Goal: Task Accomplishment & Management: Manage account settings

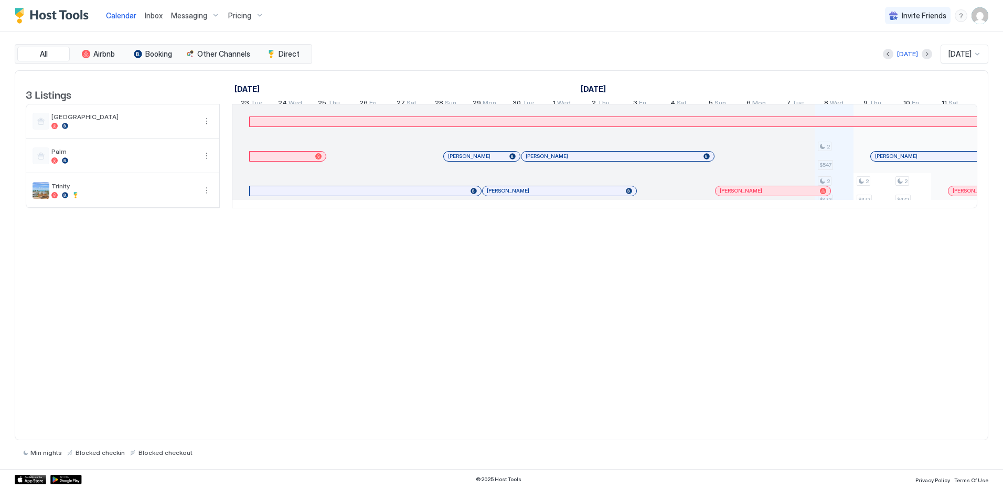
scroll to position [0, 583]
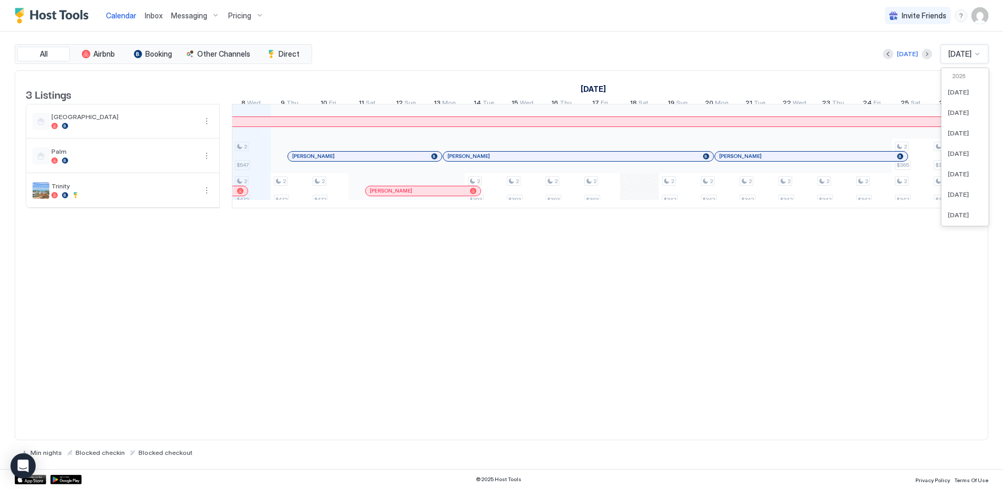
click at [977, 55] on div at bounding box center [977, 54] width 8 height 8
click at [957, 123] on span "[DATE]" at bounding box center [958, 124] width 21 height 8
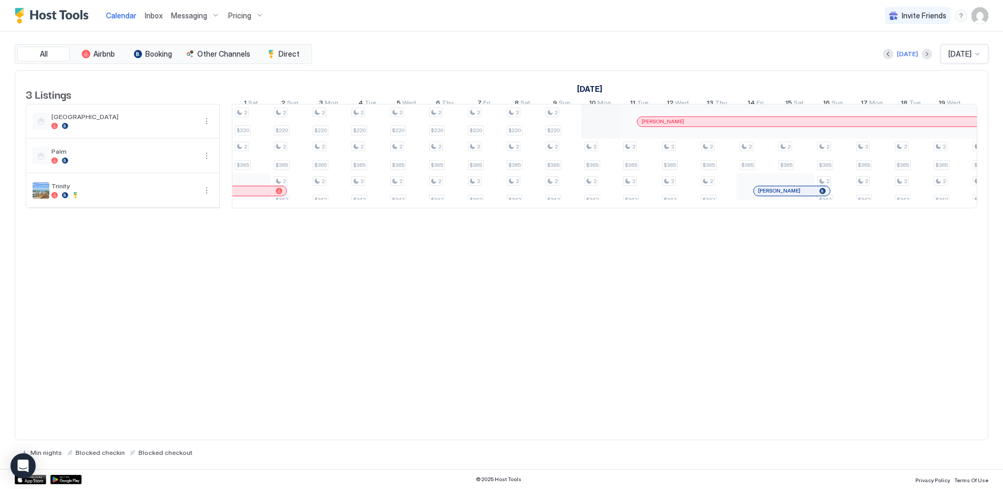
click at [352, 383] on div "3 Listings [DATE] [DATE] [DATE] 17 Fri 18 Sat 19 Sun 20 Mon 21 Tue 22 Wed 23 Th…" at bounding box center [502, 255] width 974 height 370
click at [252, 128] on div "2 $393 2 $342 2 $342 2 $342 2 $342 2 $342 2 $342 2 $365 2 $342 2 $365 2 $342 2 …" at bounding box center [795, 155] width 2290 height 103
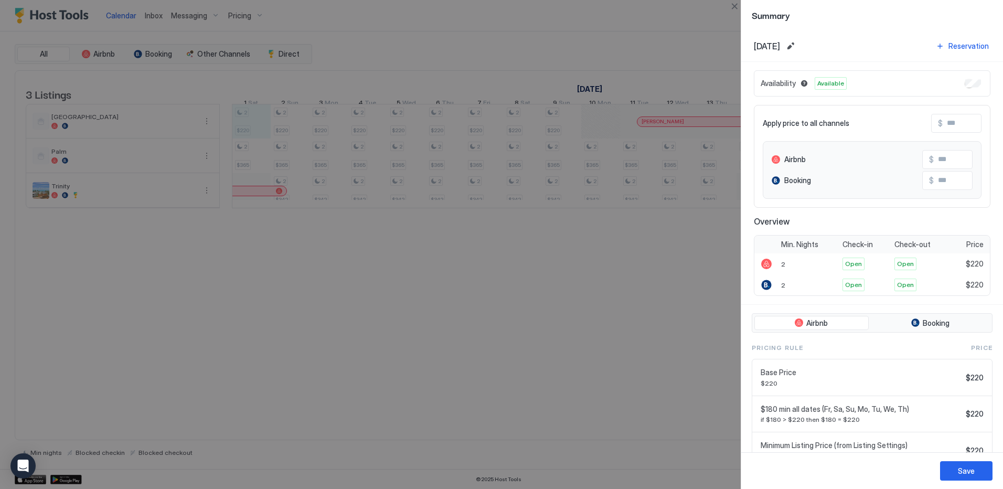
click at [288, 129] on div at bounding box center [501, 244] width 1003 height 489
click at [244, 130] on div at bounding box center [501, 244] width 1003 height 489
click at [251, 131] on div at bounding box center [501, 244] width 1003 height 489
click at [249, 124] on div at bounding box center [501, 244] width 1003 height 489
click at [564, 124] on div at bounding box center [501, 244] width 1003 height 489
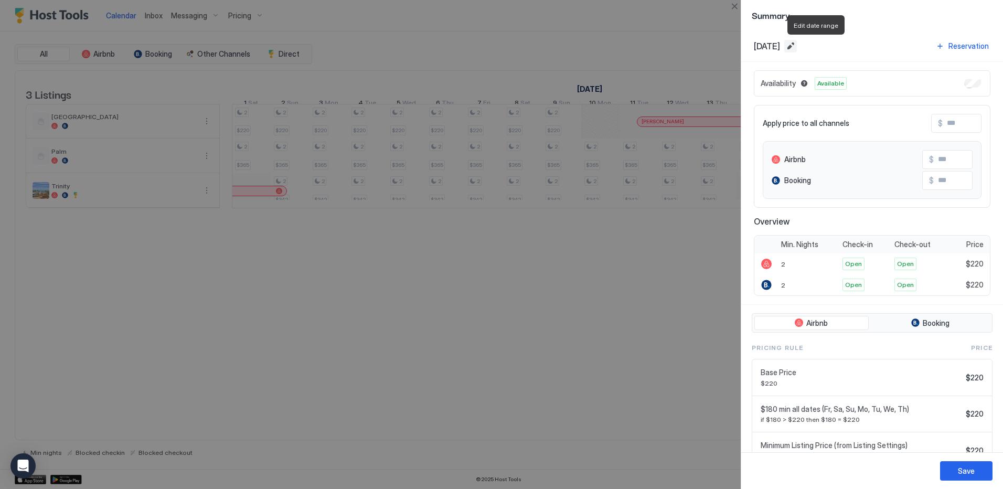
click at [797, 48] on button "Edit date range" at bounding box center [790, 46] width 13 height 13
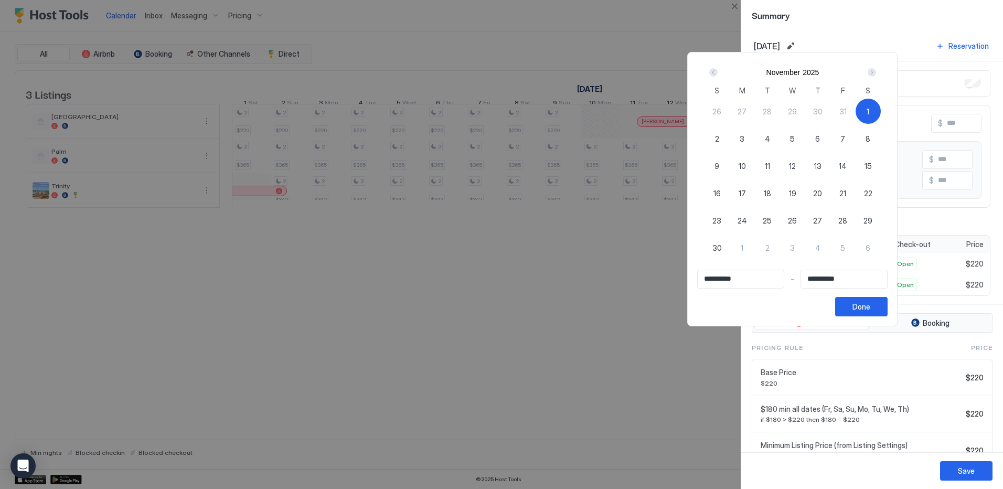
click at [746, 164] on span "10" at bounding box center [742, 166] width 7 height 11
type input "**********"
click at [869, 110] on span "1" at bounding box center [868, 111] width 3 height 11
type input "**********"
click at [755, 165] on div "10" at bounding box center [742, 165] width 25 height 25
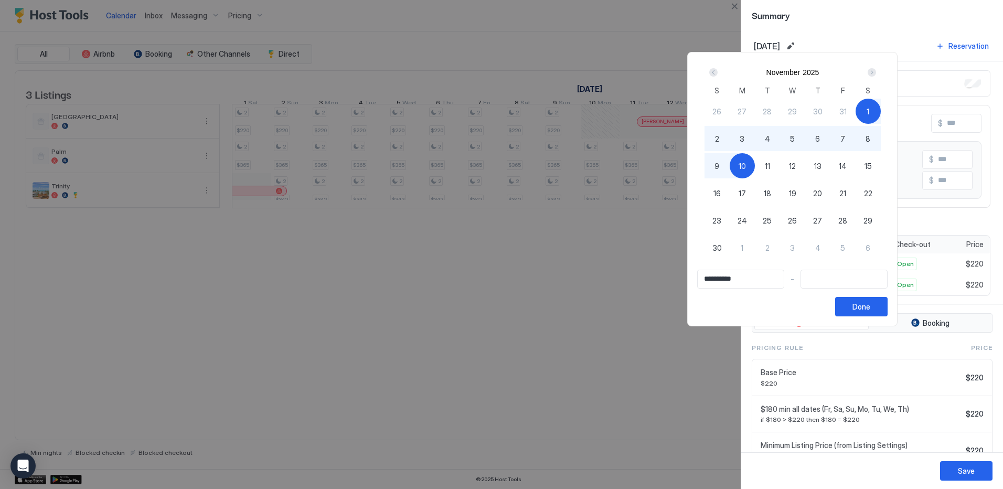
type input "**********"
click at [730, 167] on div "9" at bounding box center [716, 165] width 25 height 25
click at [881, 112] on div "1" at bounding box center [868, 111] width 25 height 25
type input "**********"
click at [730, 164] on div "9" at bounding box center [716, 165] width 25 height 25
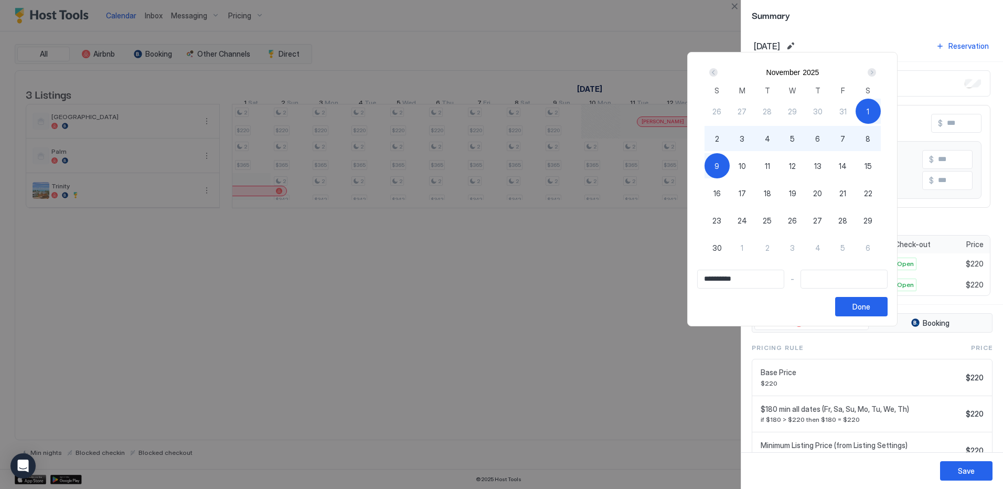
type input "**********"
click at [746, 166] on span "10" at bounding box center [742, 166] width 7 height 11
type input "**********"
click at [869, 110] on span "1" at bounding box center [868, 111] width 3 height 11
type input "**********"
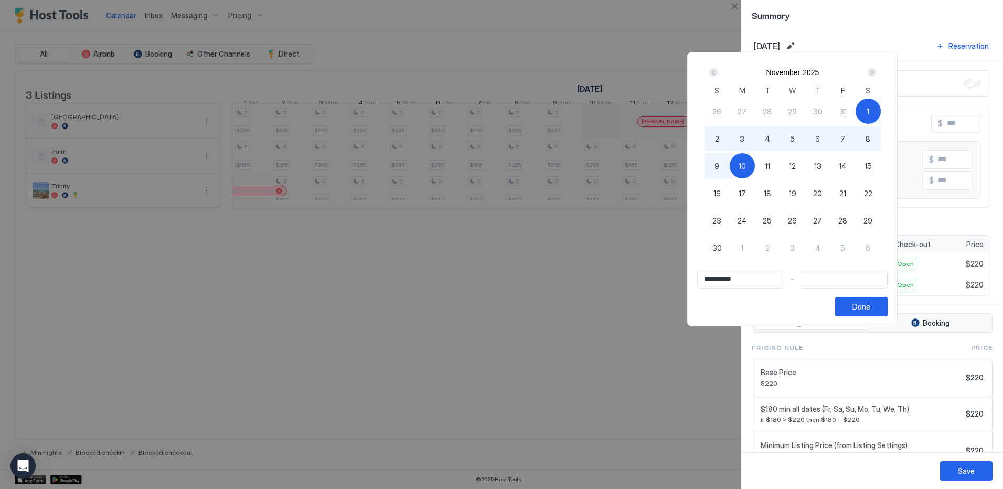
click at [746, 166] on span "10" at bounding box center [742, 166] width 7 height 11
type input "**********"
click at [870, 308] on div "Done" at bounding box center [861, 306] width 18 height 11
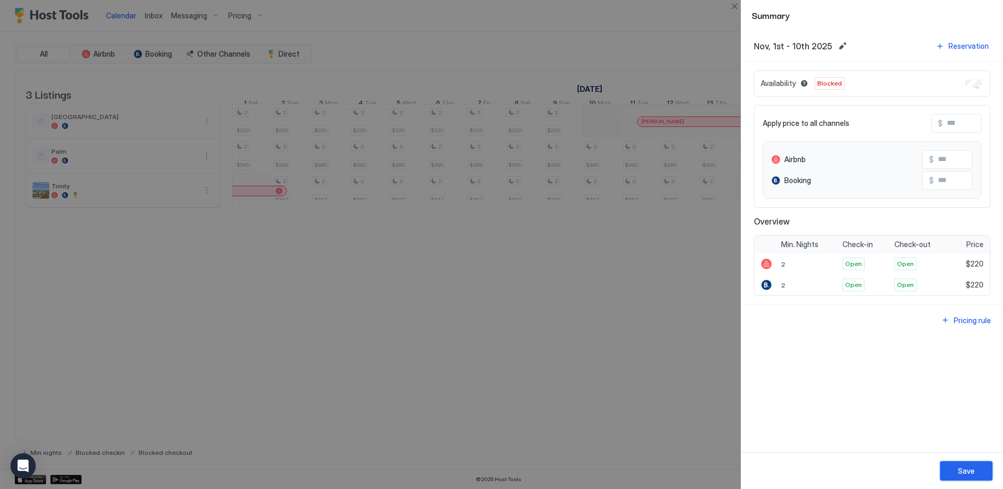
click at [969, 474] on div "Save" at bounding box center [966, 470] width 17 height 11
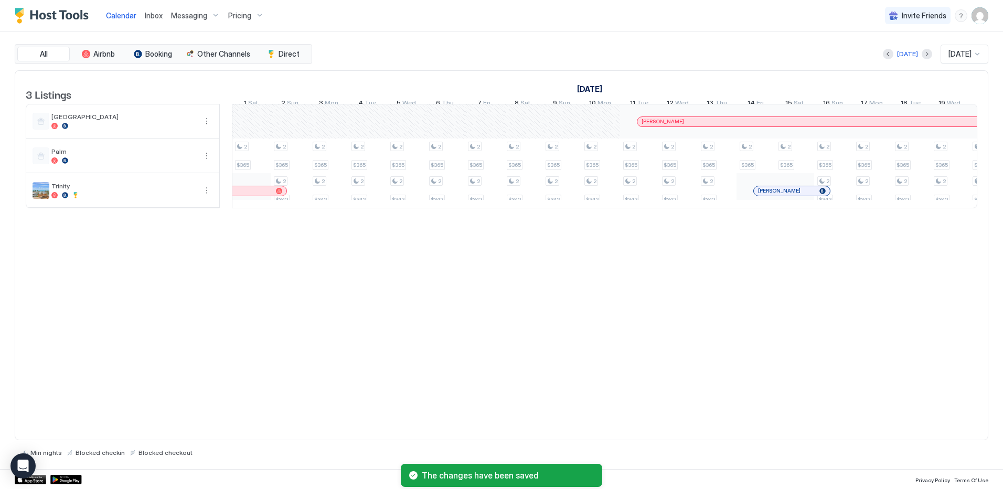
click at [977, 52] on div at bounding box center [977, 54] width 8 height 8
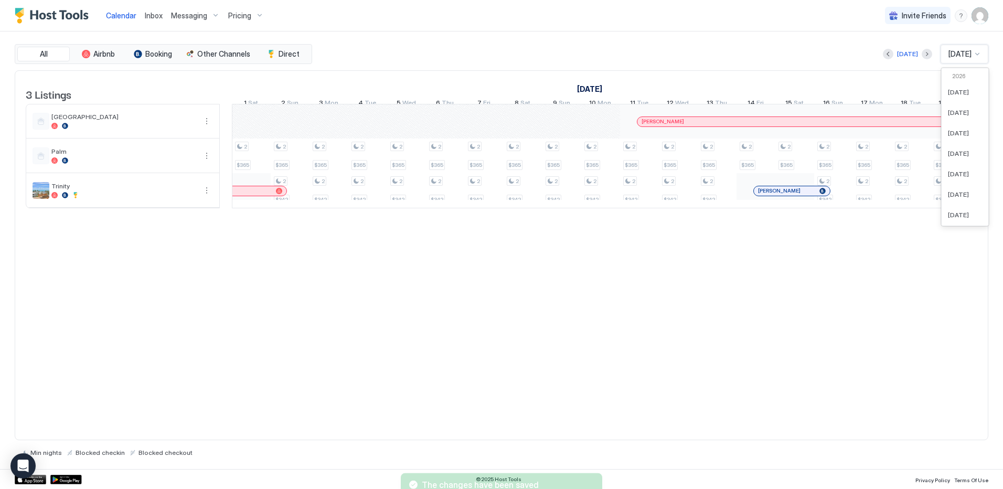
scroll to position [311, 0]
click at [956, 184] on span "[DATE]" at bounding box center [958, 188] width 21 height 8
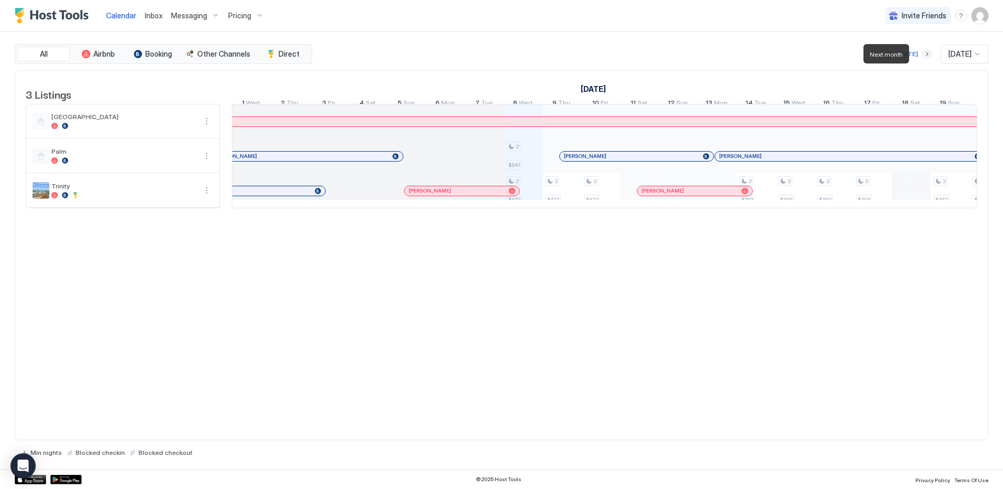
click at [922, 56] on button "Next month" at bounding box center [927, 54] width 10 height 10
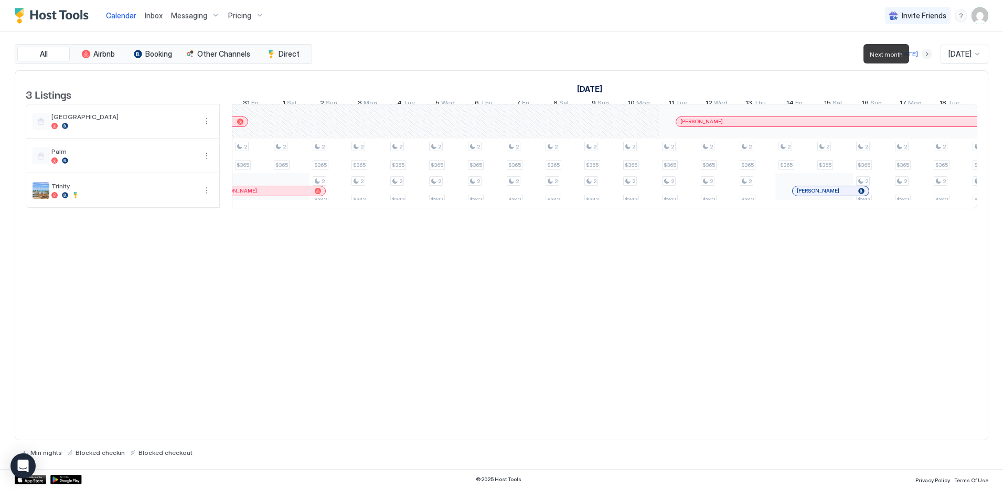
click at [922, 56] on button "Next month" at bounding box center [927, 54] width 10 height 10
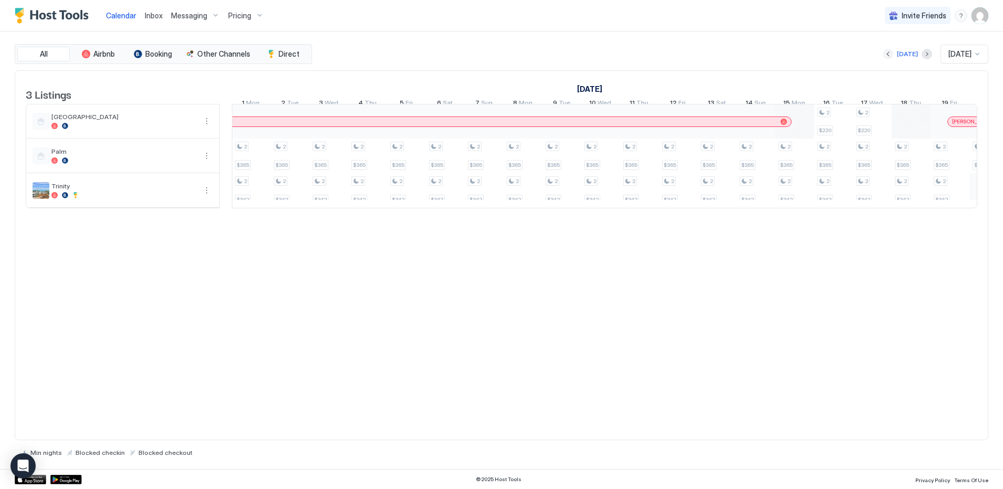
click at [883, 54] on button "Previous month" at bounding box center [888, 54] width 10 height 10
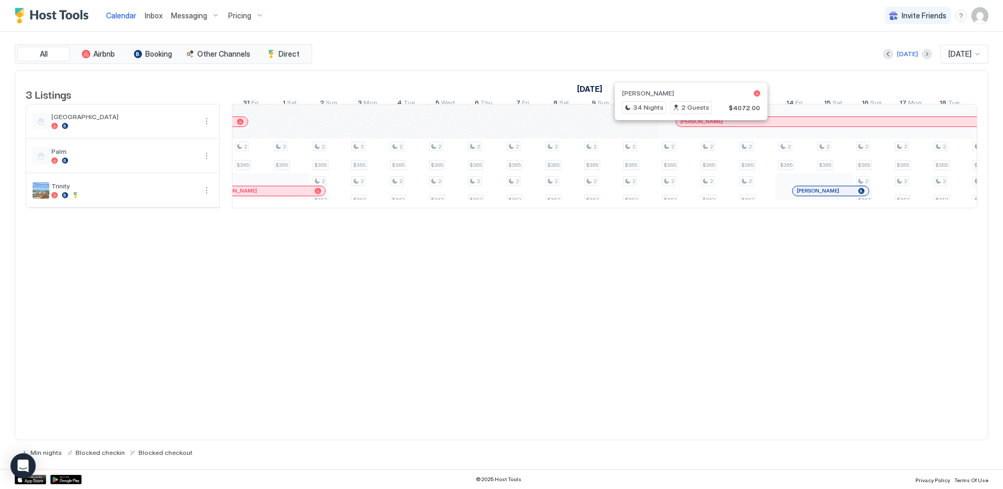
click at [686, 126] on div at bounding box center [686, 122] width 8 height 8
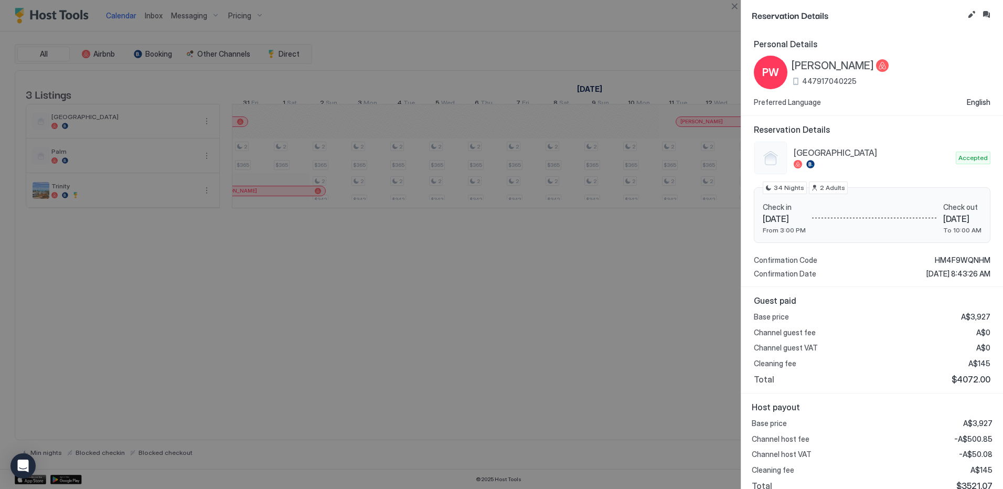
click at [667, 130] on div at bounding box center [501, 244] width 1003 height 489
click at [648, 131] on div at bounding box center [501, 244] width 1003 height 489
click at [736, 6] on button "Close" at bounding box center [734, 6] width 13 height 13
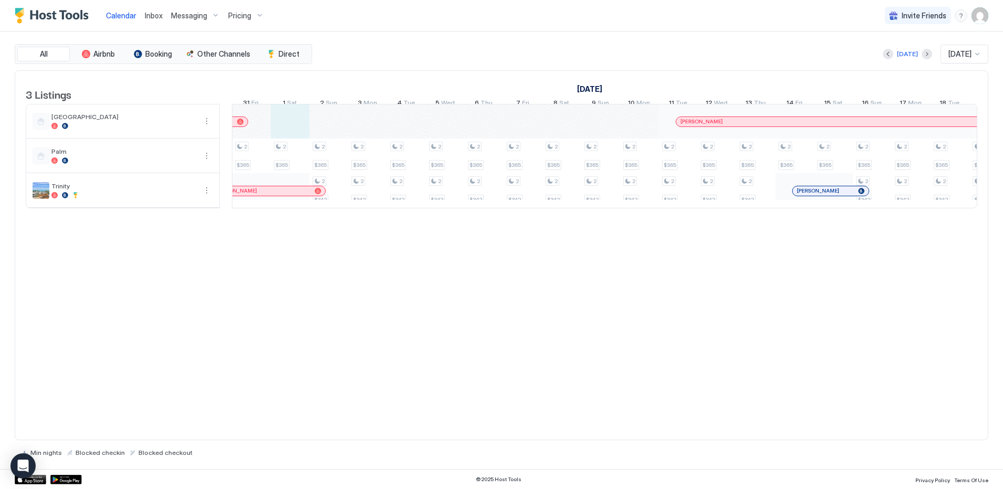
click at [291, 125] on div "2 $393 2 $393 2 $342 2 $342 2 $342 2 $342 2 $342 2 $342 2 $365 2 $342 2 $365 2 …" at bounding box center [795, 155] width 2290 height 103
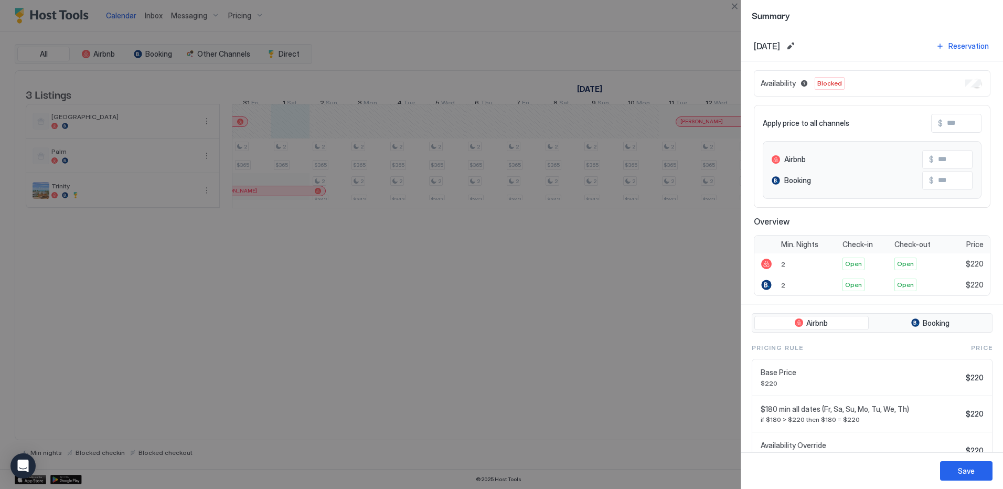
click at [326, 127] on div at bounding box center [501, 244] width 1003 height 489
click at [362, 130] on div at bounding box center [501, 244] width 1003 height 489
click at [388, 375] on div at bounding box center [501, 244] width 1003 height 489
click at [444, 289] on div at bounding box center [501, 244] width 1003 height 489
click at [606, 36] on div at bounding box center [501, 244] width 1003 height 489
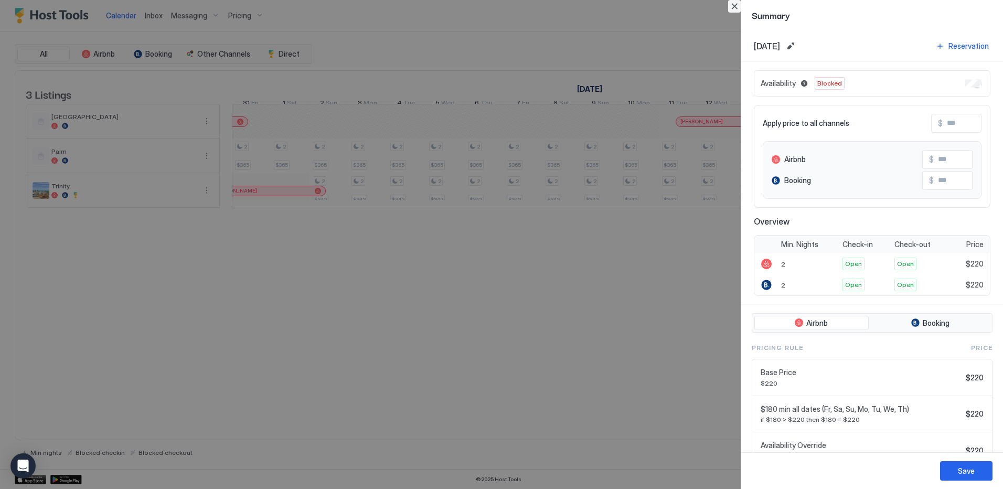
click at [735, 7] on button "Close" at bounding box center [734, 6] width 13 height 13
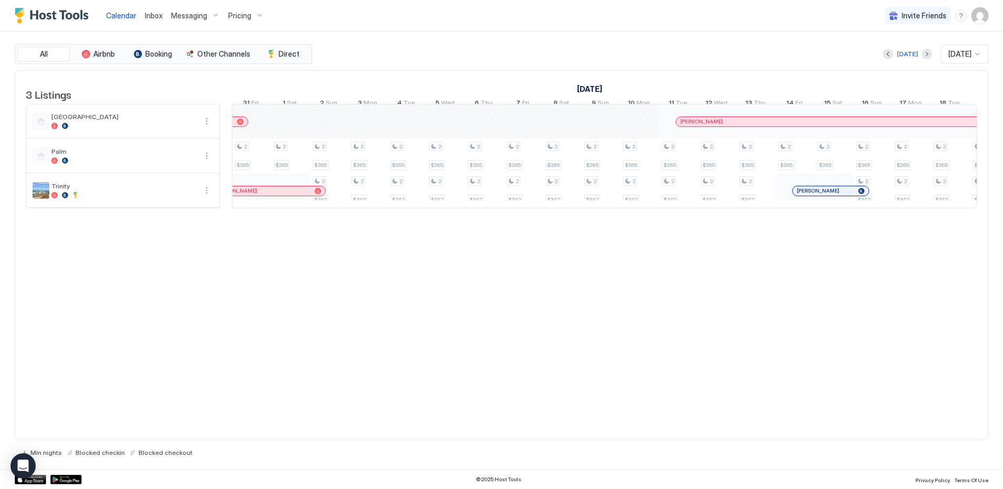
click at [417, 279] on div "3 Listings [DATE] [DATE] [DATE] 16 Thu 17 Fri 18 Sat 19 Sun 20 Mon 21 Tue 22 We…" at bounding box center [502, 255] width 974 height 370
click at [979, 51] on div at bounding box center [977, 54] width 8 height 8
click at [948, 187] on span "[DATE]" at bounding box center [958, 188] width 21 height 8
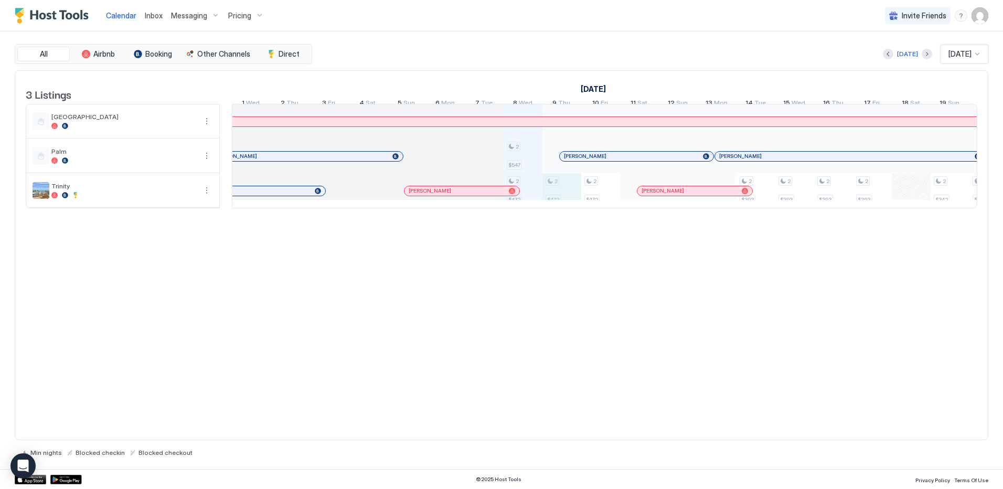
click at [556, 196] on div "2 $547 2 $472 2 $472 2 $472 2 $393 2 $393 2 $393 2 $393 2 $342 2 $342 2 $342 2 …" at bounding box center [795, 155] width 2290 height 103
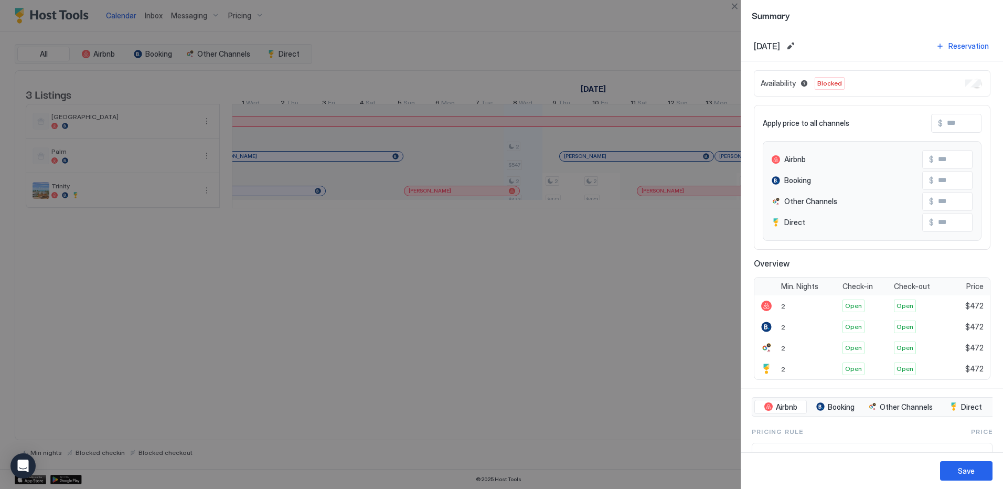
click at [565, 199] on div at bounding box center [501, 244] width 1003 height 489
click at [600, 200] on div at bounding box center [501, 244] width 1003 height 489
click at [965, 469] on div "Save" at bounding box center [966, 470] width 17 height 11
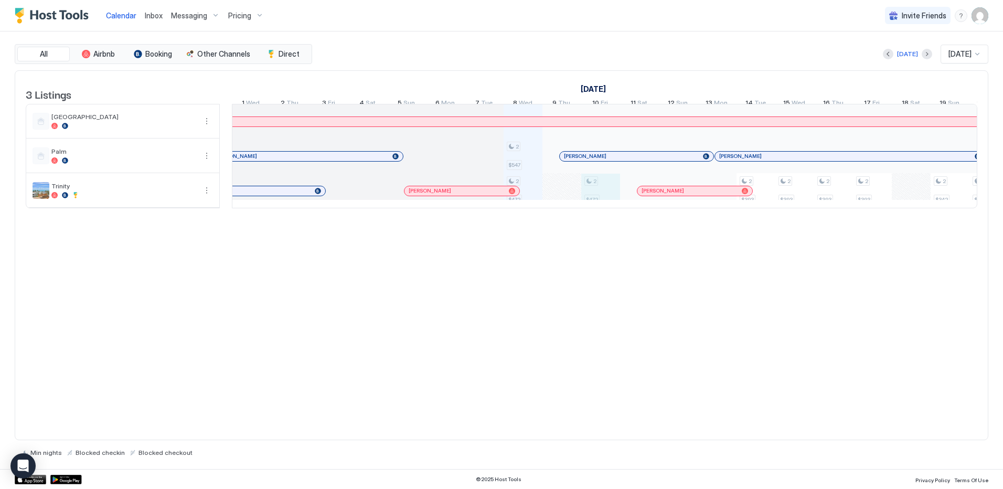
click at [601, 197] on div "2 $547 2 $472 2 $472 2 $393 2 $393 2 $393 2 $393 2 $342 2 $342 2 $342 2 $342 2 …" at bounding box center [795, 155] width 2290 height 103
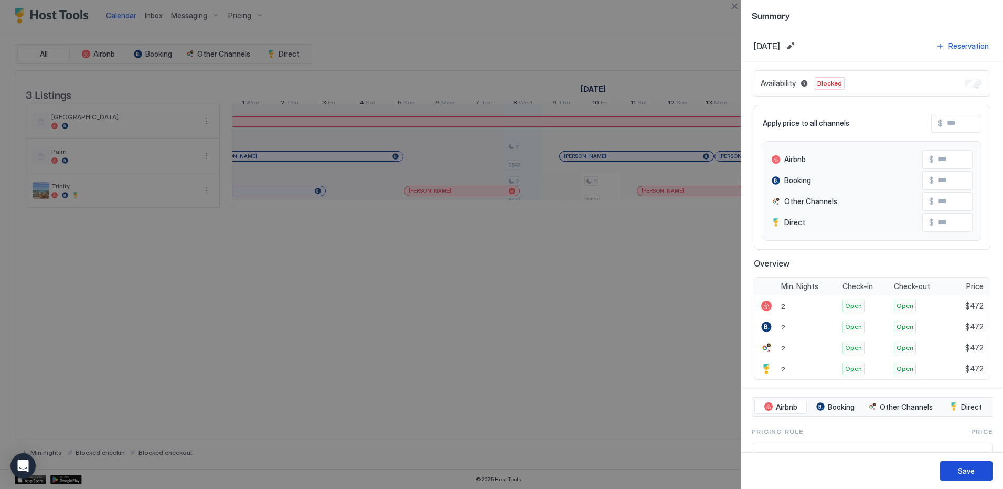
click at [959, 468] on div "Save" at bounding box center [966, 470] width 17 height 11
